Goal: Task Accomplishment & Management: Manage account settings

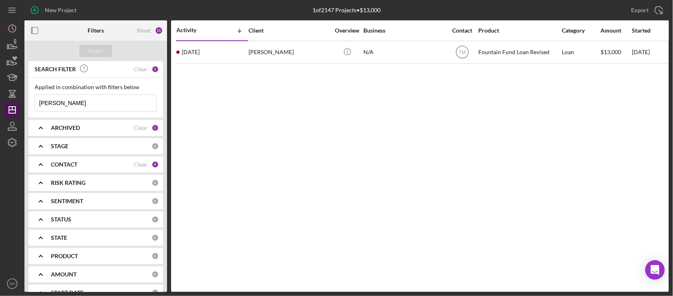
drag, startPoint x: 73, startPoint y: 104, endPoint x: 18, endPoint y: 104, distance: 55.4
click at [18, 104] on div "New Project 1 of 2147 Projects • $13,000 [PERSON_NAME] Export Icon/Export Filte…" at bounding box center [336, 146] width 665 height 292
drag, startPoint x: 77, startPoint y: 106, endPoint x: 73, endPoint y: 103, distance: 4.9
click at [77, 105] on input "[PERSON_NAME]" at bounding box center [95, 103] width 121 height 16
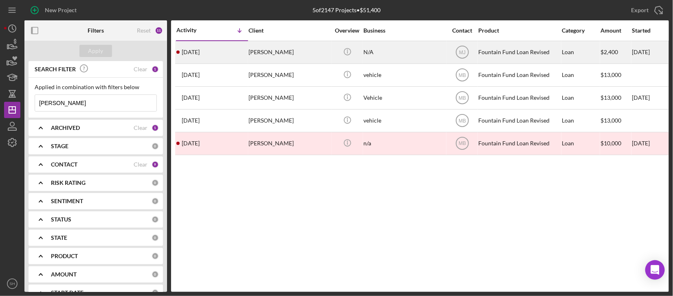
type input "[PERSON_NAME]"
click at [220, 59] on div "[DATE] [PERSON_NAME]" at bounding box center [211, 53] width 71 height 22
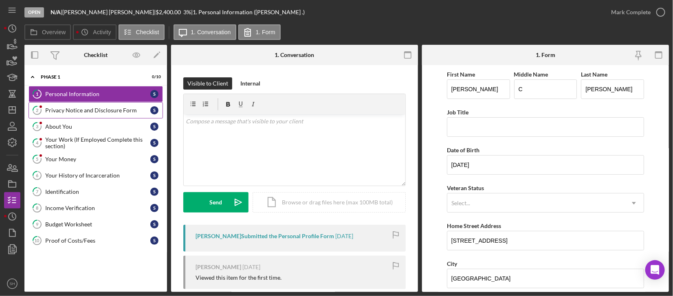
click at [89, 107] on div "Privacy Notice and Disclosure Form" at bounding box center [97, 110] width 105 height 7
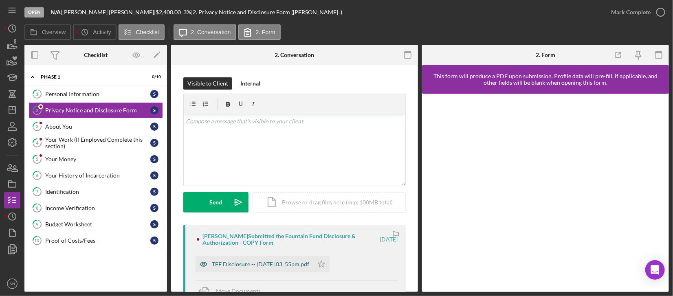
click at [235, 264] on div "TFF Disclosure -- [DATE] 03_55pm.pdf" at bounding box center [260, 264] width 97 height 7
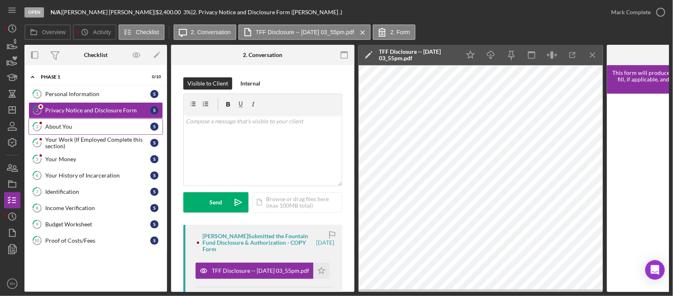
click at [59, 127] on div "About You" at bounding box center [97, 126] width 105 height 7
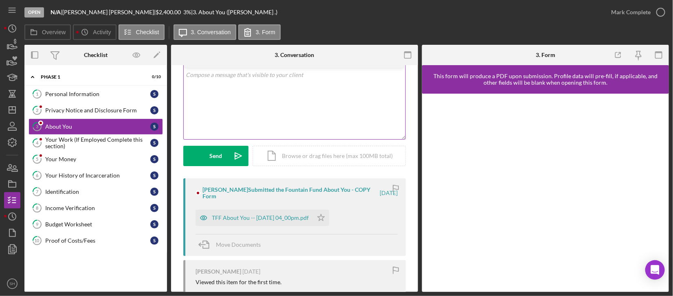
scroll to position [110, 0]
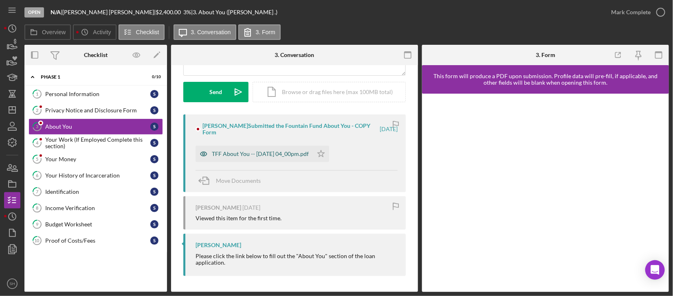
click at [282, 158] on div "TFF About You -- [DATE] 04_00pm.pdf" at bounding box center [253, 154] width 117 height 16
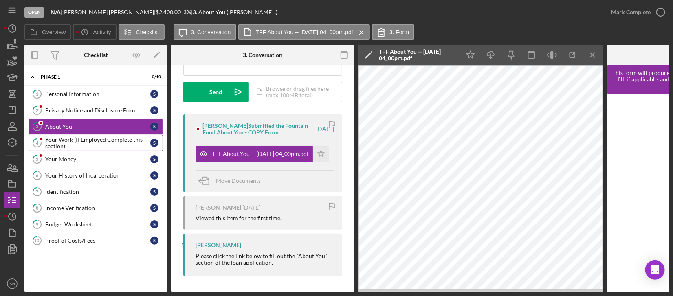
click at [71, 145] on div "Your Work (If Employed Complete this section)" at bounding box center [97, 142] width 105 height 13
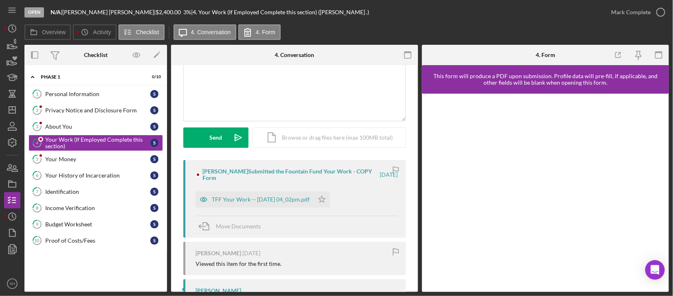
scroll to position [123, 0]
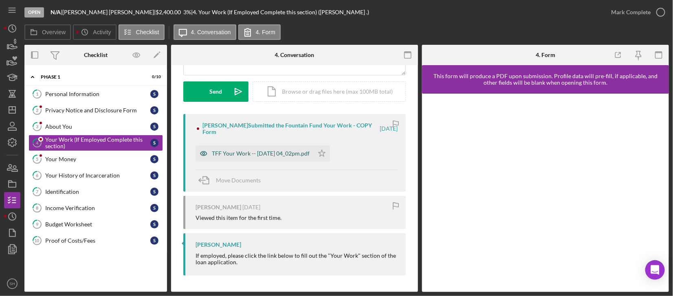
click at [270, 150] on div "TFF Your Work -- [DATE] 04_02pm.pdf" at bounding box center [261, 153] width 98 height 7
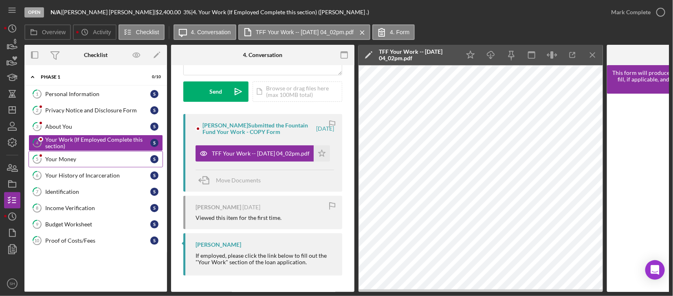
click at [64, 161] on div "Your Money" at bounding box center [97, 159] width 105 height 7
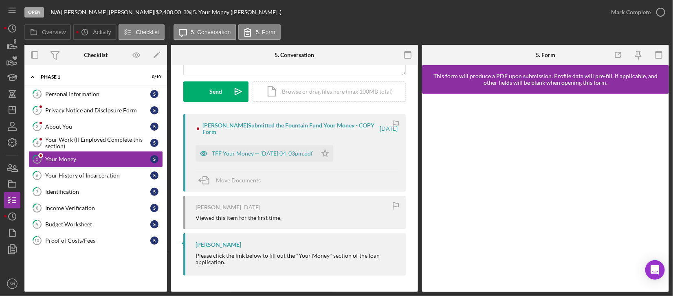
scroll to position [117, 0]
click at [230, 150] on div "TFF Your Money -- [DATE] 04_03pm.pdf" at bounding box center [262, 153] width 101 height 7
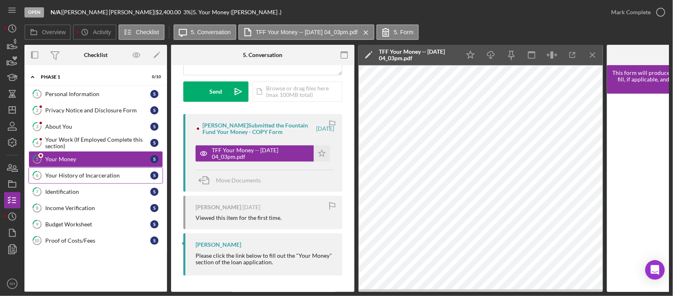
click at [76, 176] on div "Your History of Incarceration" at bounding box center [97, 175] width 105 height 7
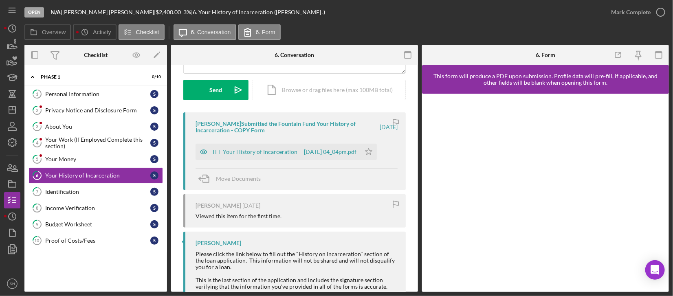
scroll to position [143, 0]
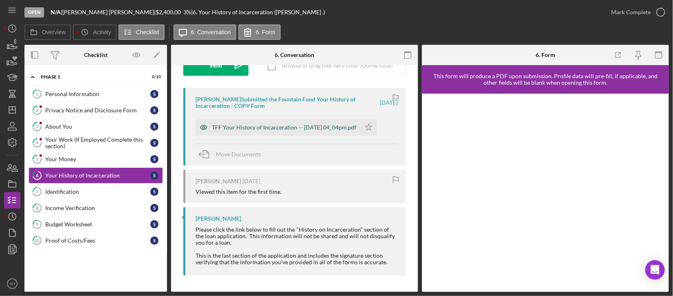
click at [239, 124] on div "TFF Your History of Incarceration -- [DATE] 04_04pm.pdf" at bounding box center [284, 127] width 145 height 7
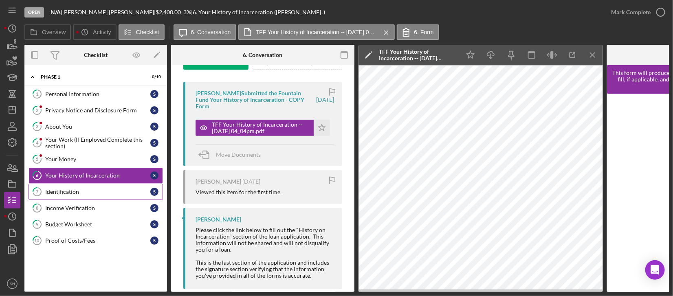
click at [50, 195] on link "7 Identification S" at bounding box center [96, 192] width 134 height 16
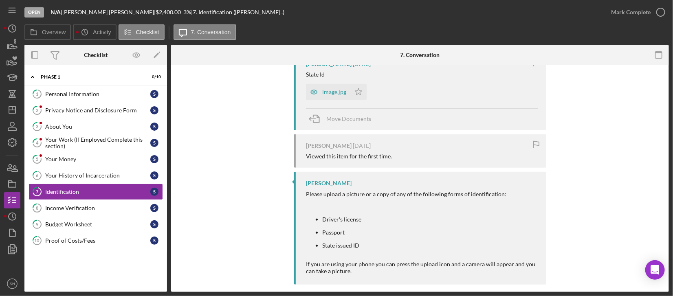
scroll to position [187, 0]
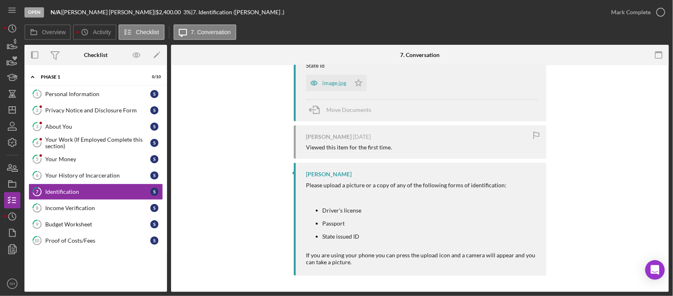
click at [323, 80] on div "image.jpg" at bounding box center [334, 83] width 24 height 7
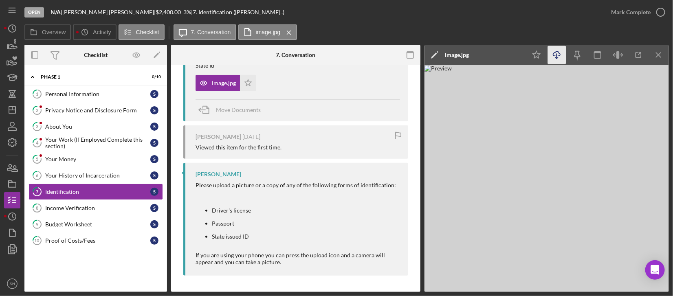
click at [555, 54] on icon "Icon/Download" at bounding box center [557, 55] width 18 height 18
click at [46, 209] on div "Income Verification" at bounding box center [97, 208] width 105 height 7
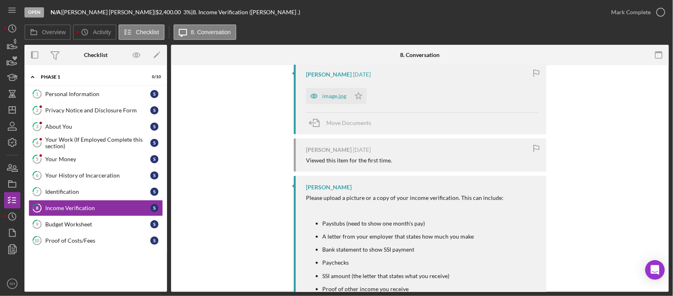
scroll to position [112, 0]
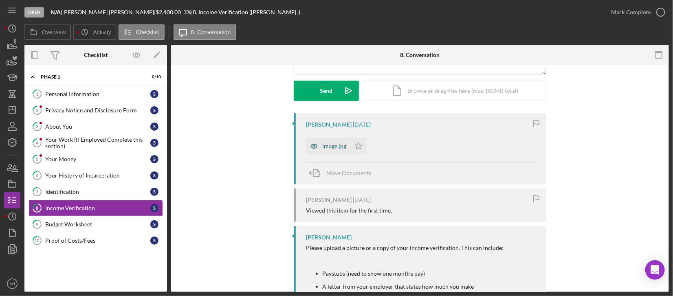
click at [337, 148] on div "image.jpg" at bounding box center [334, 146] width 24 height 7
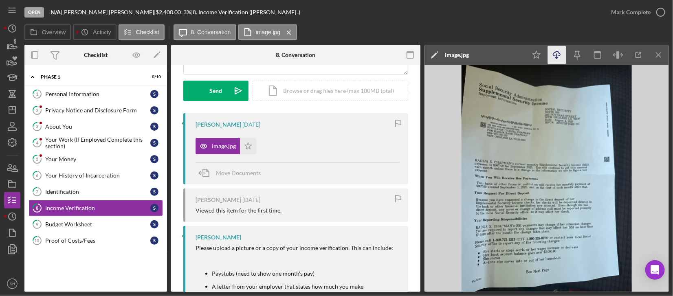
click at [553, 58] on icon "Icon/Download" at bounding box center [557, 55] width 18 height 18
click at [101, 226] on div "Budget Worksheet" at bounding box center [97, 224] width 105 height 7
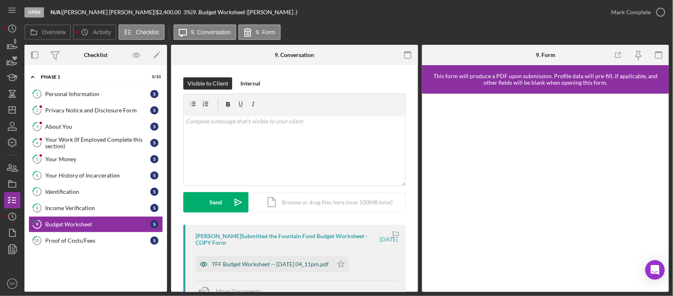
click at [221, 264] on div "TFF Budget Worksheet -- [DATE] 04_11pm.pdf" at bounding box center [270, 264] width 117 height 7
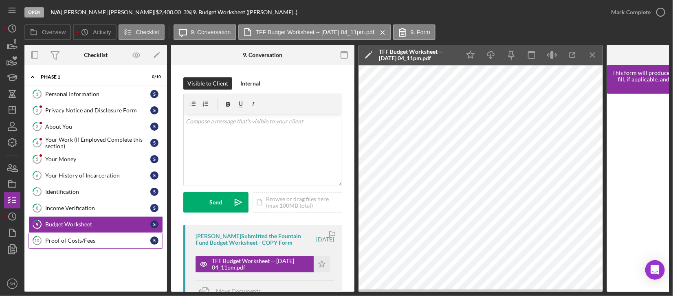
click at [81, 241] on div "Proof of Costs/Fees" at bounding box center [97, 240] width 105 height 7
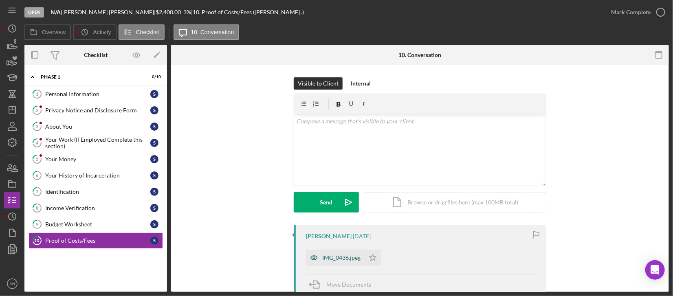
click at [331, 257] on div "IMG_0436.jpeg" at bounding box center [341, 258] width 38 height 7
